Goal: Task Accomplishment & Management: Manage account settings

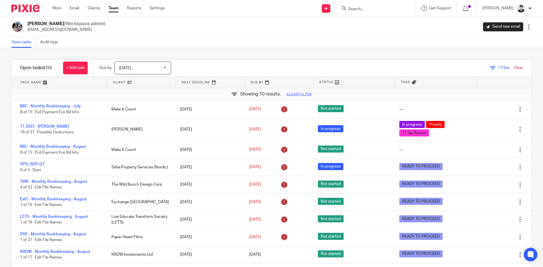
scroll to position [6, 0]
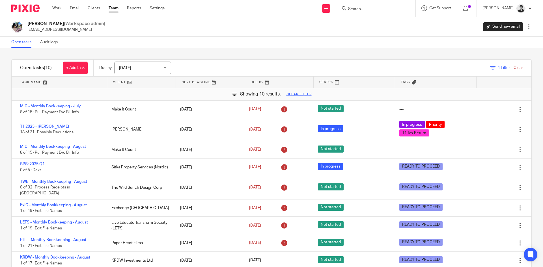
scroll to position [6, 0]
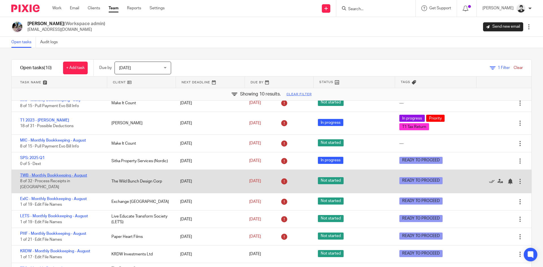
click at [74, 175] on link "TWB - Monthly Bookkeeping - August" at bounding box center [53, 176] width 67 height 4
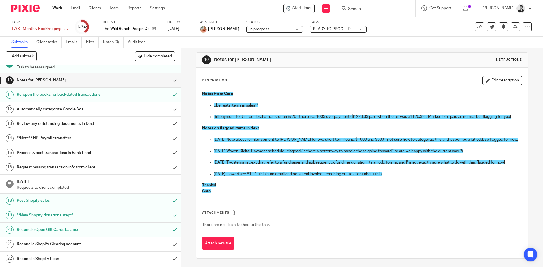
scroll to position [133, 0]
click at [113, 7] on link "Team" at bounding box center [113, 8] width 9 height 6
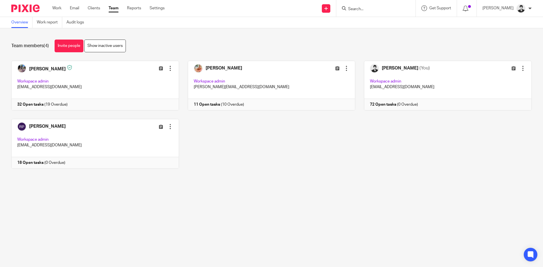
drag, startPoint x: 226, startPoint y: 159, endPoint x: 231, endPoint y: 160, distance: 5.2
click at [226, 160] on div "Carō Garofalo Edit user Transfer Deactivate user Reset Two-Factor Authenticatio…" at bounding box center [267, 119] width 529 height 117
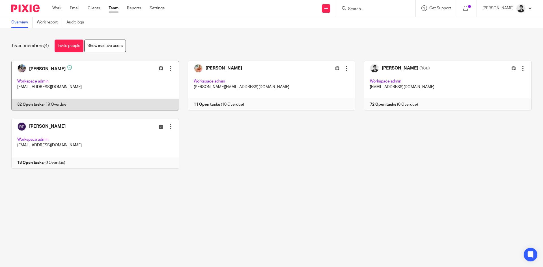
click at [139, 91] on link at bounding box center [91, 86] width 177 height 50
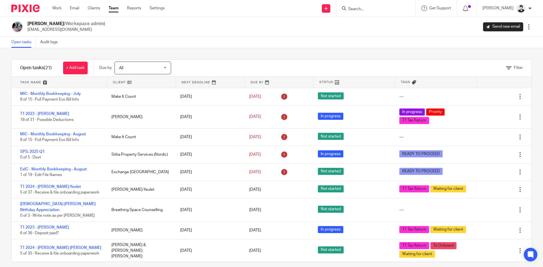
click at [225, 79] on link at bounding box center [210, 82] width 69 height 11
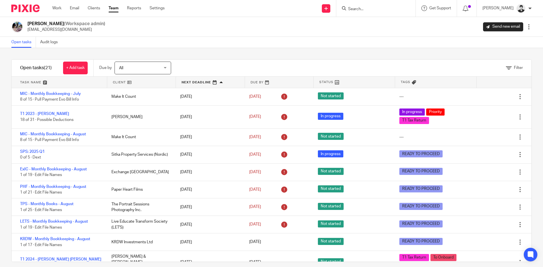
click at [162, 63] on div "All All" at bounding box center [143, 68] width 57 height 13
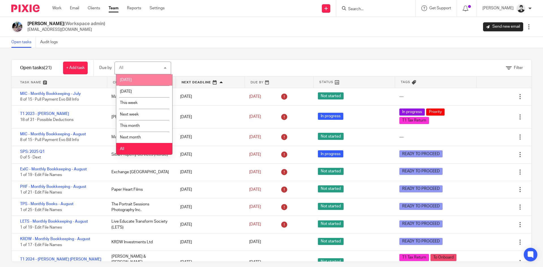
click at [152, 77] on li "[DATE]" at bounding box center [144, 80] width 56 height 12
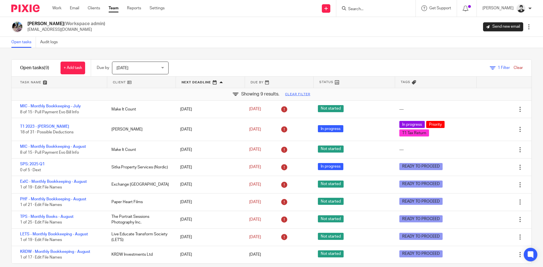
scroll to position [8, 0]
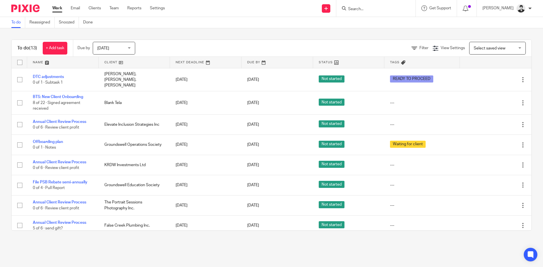
scroll to position [116, 0]
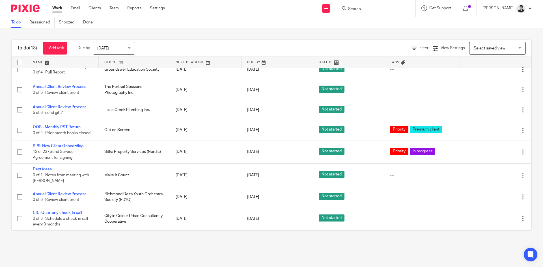
drag, startPoint x: 518, startPoint y: 144, endPoint x: 521, endPoint y: 155, distance: 11.2
click at [521, 155] on table "Name Client Next Deadline Due By Status Tags No client selected No client selec…" at bounding box center [272, 144] width 520 height 174
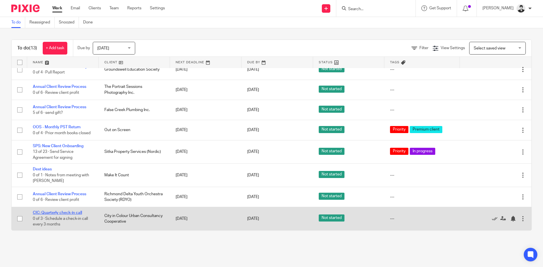
click at [64, 214] on link "CIC: Quarterly check-in call" at bounding box center [57, 213] width 49 height 4
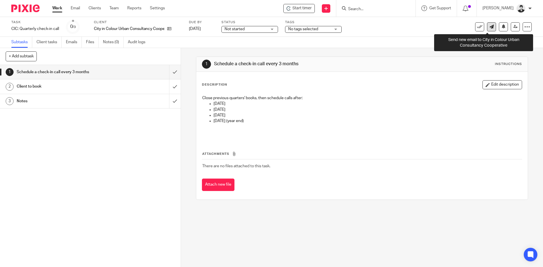
click at [488, 29] on link at bounding box center [491, 26] width 9 height 9
